Goal: Task Accomplishment & Management: Complete application form

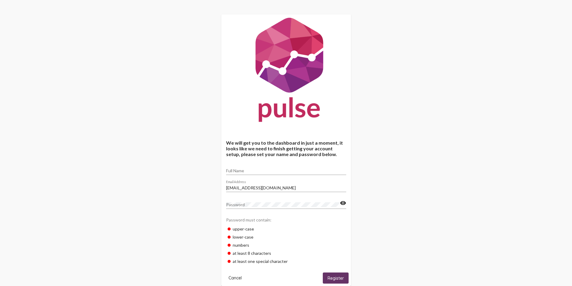
click at [244, 168] on div "Full Name" at bounding box center [286, 169] width 120 height 12
type input "Adriana Rios"
click at [345, 277] on button "Register" at bounding box center [336, 278] width 26 height 11
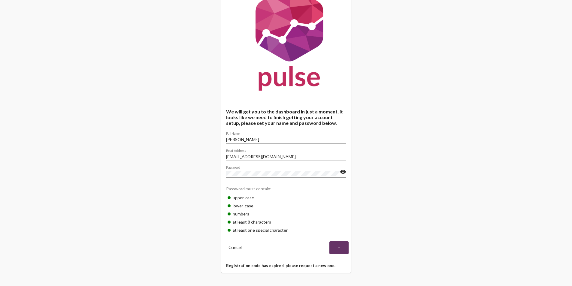
scroll to position [32, 0]
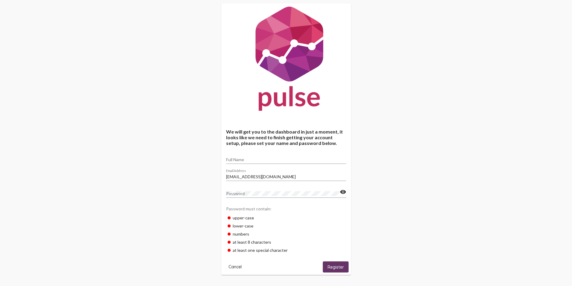
scroll to position [14, 0]
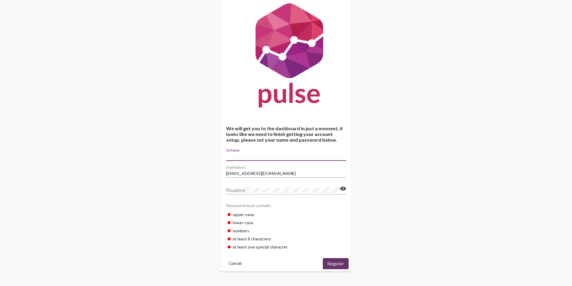
click at [232, 159] on input "Full Name" at bounding box center [286, 156] width 120 height 5
type input "Adriana Rios"
click at [330, 261] on button "Register" at bounding box center [336, 263] width 26 height 11
